Goal: Information Seeking & Learning: Find specific fact

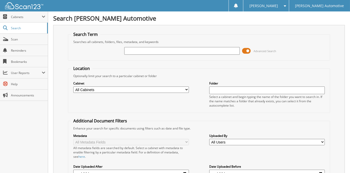
click at [247, 52] on span at bounding box center [246, 51] width 9 height 8
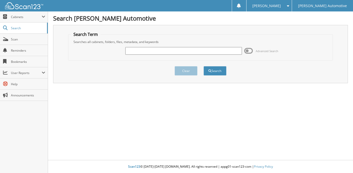
click at [159, 53] on input "text" at bounding box center [183, 51] width 117 height 8
type input "LEA BOUDREAUX"
click at [204, 66] on button "Search" at bounding box center [215, 70] width 23 height 9
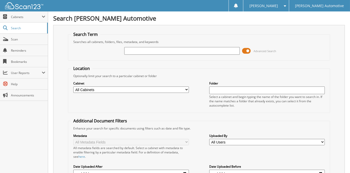
click at [245, 49] on span at bounding box center [246, 51] width 9 height 8
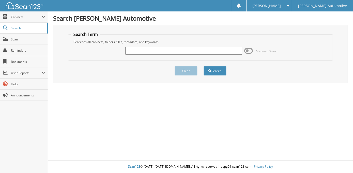
click at [181, 52] on input "text" at bounding box center [183, 51] width 117 height 8
type input "54807"
click at [204, 66] on button "Search" at bounding box center [215, 70] width 23 height 9
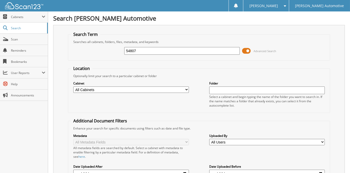
click at [244, 50] on span at bounding box center [246, 51] width 9 height 8
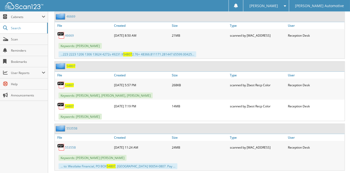
scroll to position [115, 0]
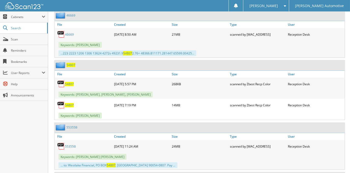
click at [68, 105] on span "54807" at bounding box center [69, 105] width 9 height 4
